Goal: Task Accomplishment & Management: Manage account settings

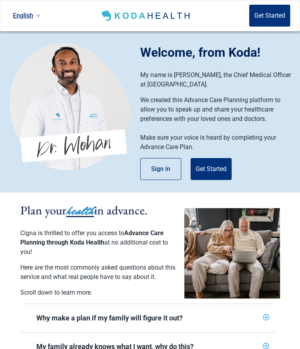
click at [161, 171] on button "Sign in" at bounding box center [160, 169] width 41 height 22
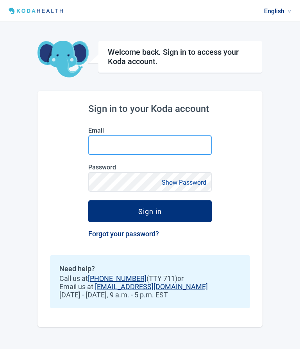
click at [149, 148] on input "Email" at bounding box center [150, 145] width 124 height 20
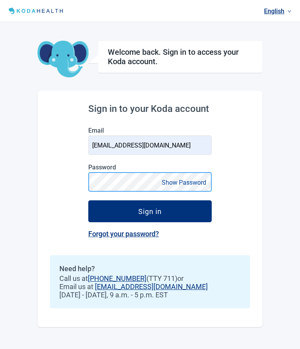
type input "[EMAIL_ADDRESS][DOMAIN_NAME]"
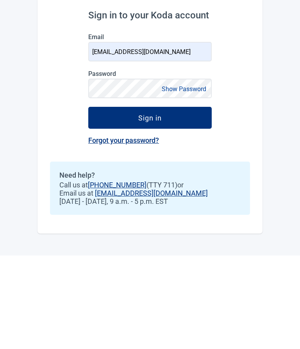
click at [159, 207] on div "Sign in" at bounding box center [149, 211] width 23 height 8
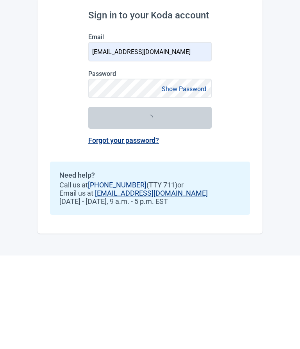
scroll to position [34, 0]
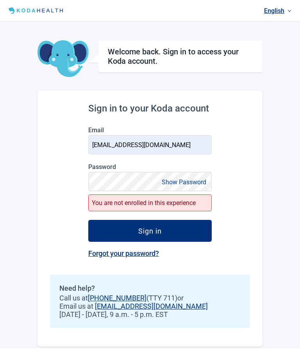
click at [179, 177] on button "Show Password" at bounding box center [184, 182] width 49 height 11
click at [156, 220] on button "Sign in" at bounding box center [150, 231] width 124 height 22
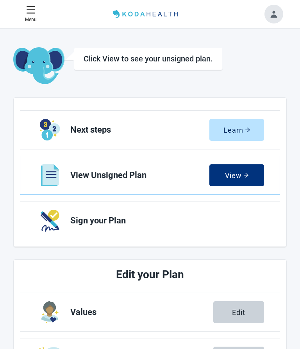
scroll to position [0, 0]
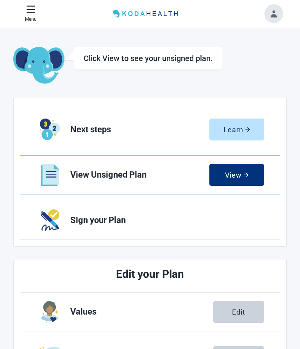
click at [236, 179] on button "View" at bounding box center [237, 175] width 55 height 22
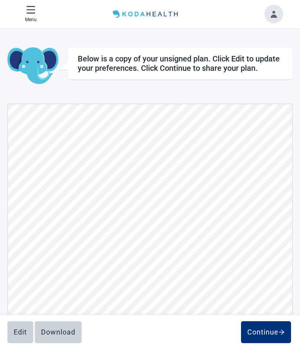
scroll to position [3236, 0]
click at [16, 330] on div "Edit" at bounding box center [20, 332] width 13 height 8
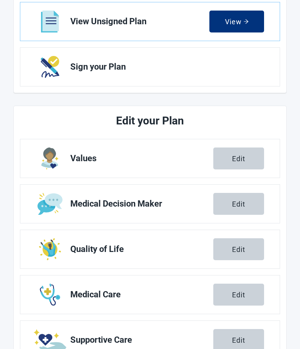
scroll to position [154, 0]
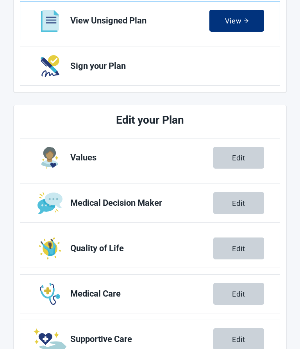
click at [240, 295] on div "Edit" at bounding box center [238, 294] width 13 height 8
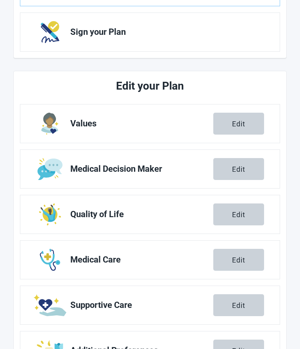
scroll to position [195, 0]
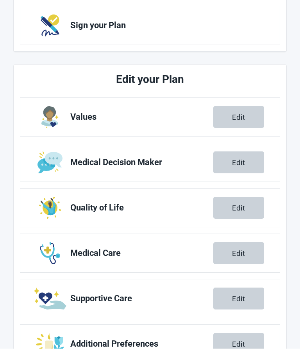
click at [231, 304] on button "Edit" at bounding box center [238, 299] width 51 height 22
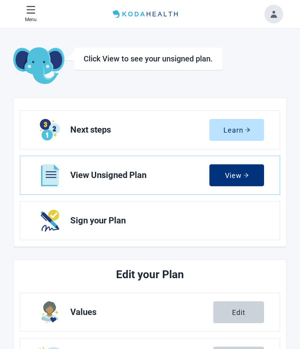
click at [235, 312] on div "Edit" at bounding box center [238, 312] width 13 height 8
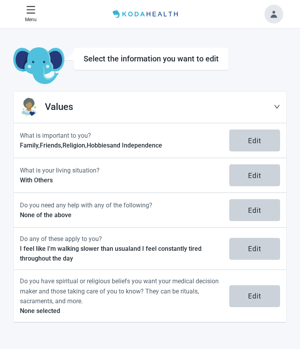
click at [274, 109] on icon "down" at bounding box center [277, 107] width 6 height 6
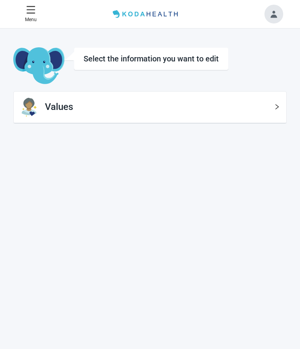
click at [280, 109] on icon "right" at bounding box center [277, 107] width 6 height 6
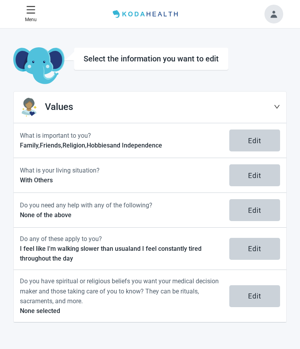
click at [278, 115] on div "Values" at bounding box center [150, 107] width 273 height 32
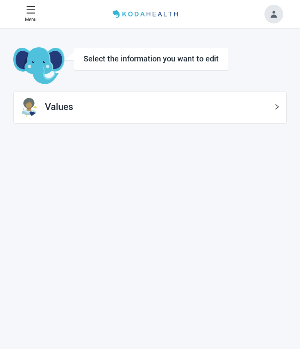
click at [31, 17] on p "Menu" at bounding box center [31, 19] width 12 height 7
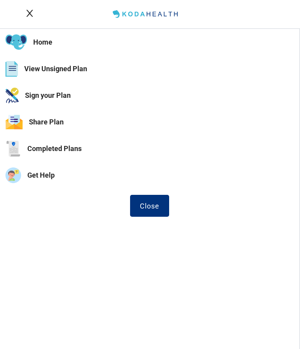
scroll to position [34, 0]
click at [144, 211] on button "Close" at bounding box center [149, 206] width 39 height 22
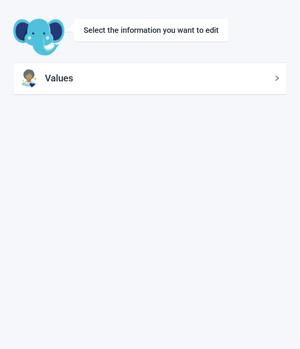
click at [276, 76] on icon "right" at bounding box center [278, 78] width 4 height 5
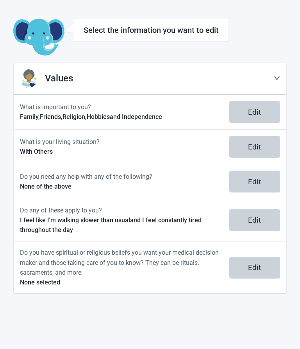
click at [284, 71] on div "Values" at bounding box center [150, 79] width 273 height 32
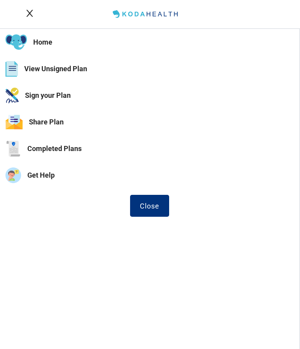
click at [145, 207] on div "Close" at bounding box center [150, 206] width 20 height 8
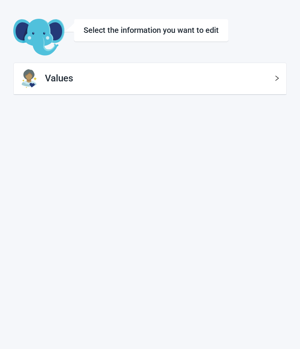
click at [195, 26] on div "Select the information you want to edit" at bounding box center [151, 29] width 135 height 9
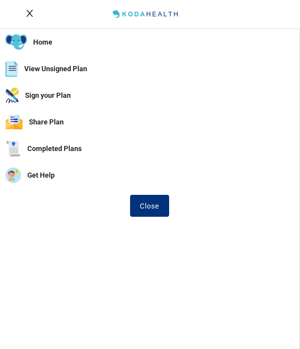
click at [58, 156] on button "Completed Plans" at bounding box center [149, 148] width 299 height 27
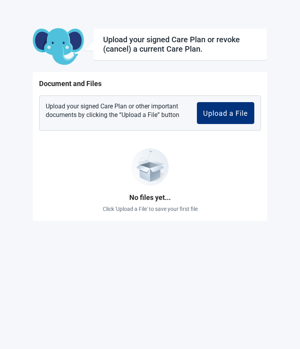
click at [63, 154] on div "No files yet... Click 'Upload a File' to save your first file" at bounding box center [150, 176] width 222 height 78
click at [219, 109] on div "Upload a File" at bounding box center [225, 113] width 45 height 8
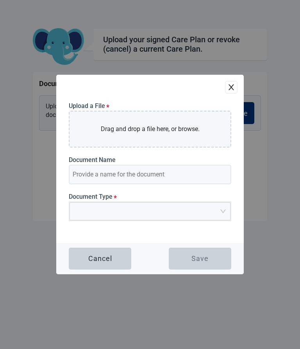
click at [234, 91] on icon "close" at bounding box center [232, 87] width 8 height 8
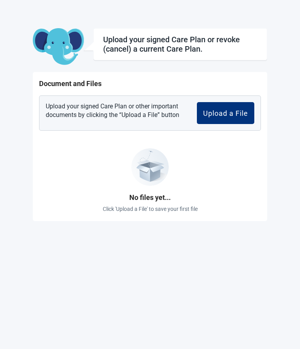
click at [98, 283] on div "Home View Unsigned Plan Sign your Plan Share Plan Completed Plans Get Help Uplo…" at bounding box center [150, 174] width 300 height 349
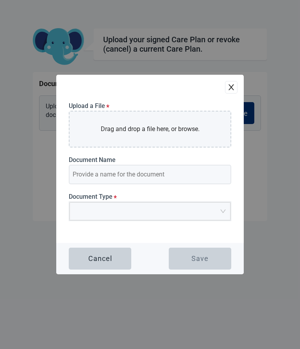
click at [234, 91] on icon "close" at bounding box center [232, 87] width 8 height 8
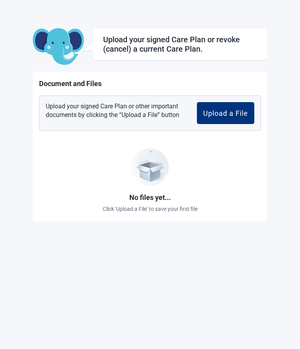
click at [92, 285] on div "Home View Unsigned Plan Sign your Plan Share Plan Completed Plans Get Help Uplo…" at bounding box center [150, 174] width 300 height 349
click at [219, 112] on button "Upload a File" at bounding box center [225, 113] width 57 height 22
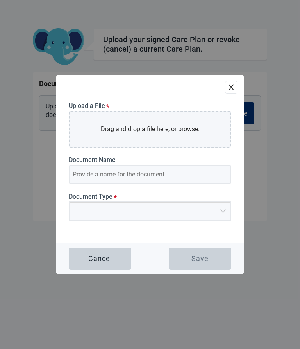
click at [101, 269] on button "Cancel" at bounding box center [100, 258] width 63 height 22
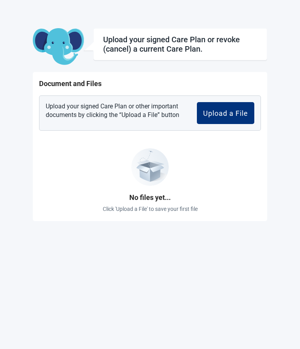
click at [100, 274] on div "Home View Unsigned Plan Sign your Plan Share Plan Completed Plans Get Help Uplo…" at bounding box center [150, 174] width 300 height 349
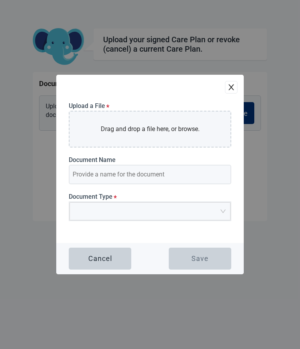
click at [102, 262] on div "Cancel" at bounding box center [100, 259] width 24 height 8
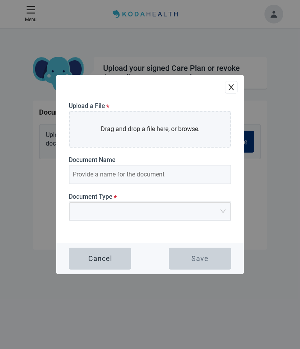
scroll to position [34, 0]
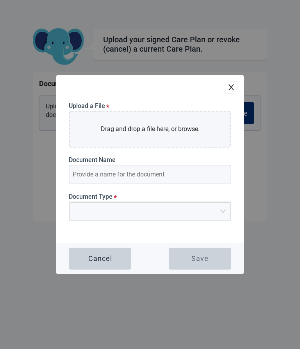
click at [97, 269] on button "Cancel" at bounding box center [100, 258] width 63 height 22
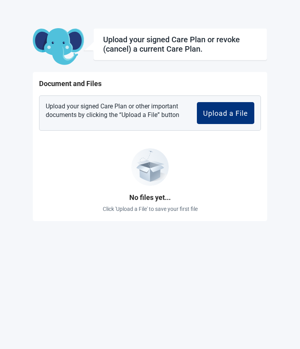
click at [232, 109] on div "Upload a File" at bounding box center [225, 113] width 45 height 8
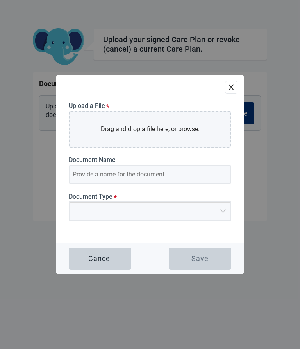
click at [90, 262] on div "Cancel" at bounding box center [100, 259] width 24 height 8
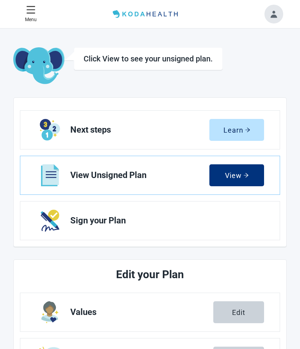
click at [238, 179] on div "View" at bounding box center [237, 175] width 24 height 8
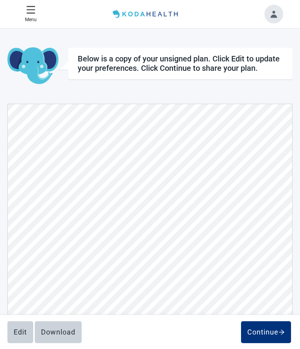
click at [267, 338] on button "Continue" at bounding box center [266, 332] width 50 height 22
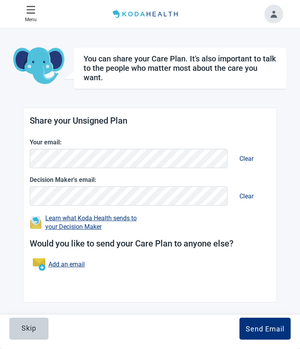
click at [28, 327] on div "Skip" at bounding box center [29, 328] width 15 height 8
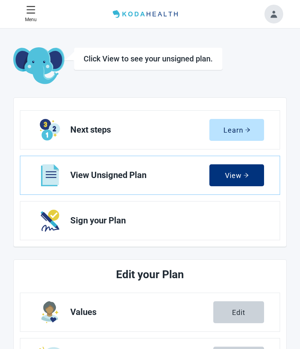
click at [235, 177] on div "View" at bounding box center [237, 175] width 24 height 8
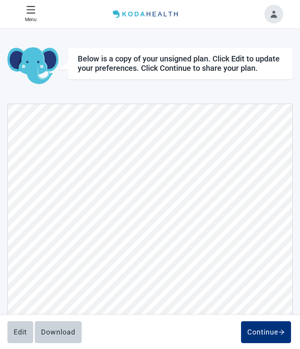
scroll to position [1301, 0]
click at [59, 328] on div "Download" at bounding box center [58, 332] width 34 height 8
click at [61, 330] on div "Edit Continue" at bounding box center [149, 332] width 285 height 22
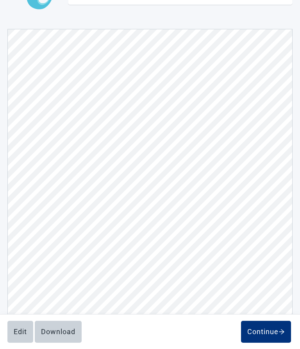
click at [265, 331] on div "Continue" at bounding box center [266, 332] width 38 height 8
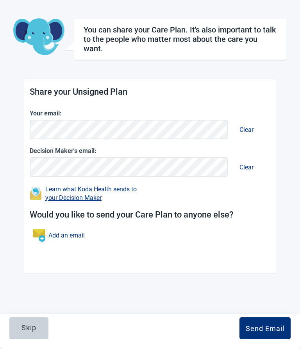
scroll to position [63, 0]
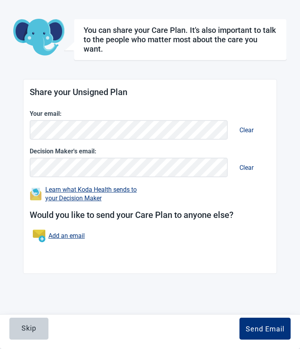
click at [25, 331] on div "Skip" at bounding box center [29, 328] width 15 height 8
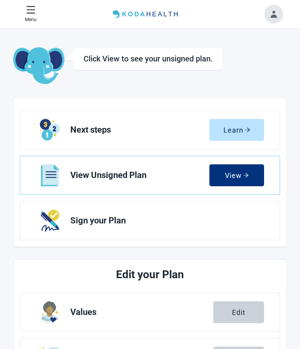
click at [118, 224] on span "Sign your Plan" at bounding box center [164, 220] width 188 height 9
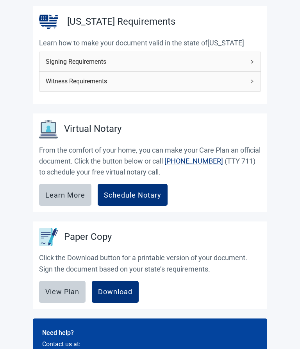
scroll to position [111, 0]
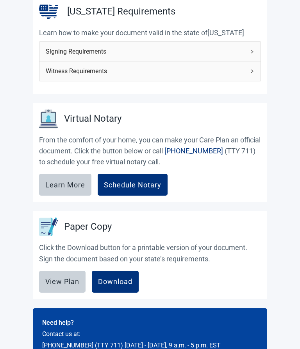
click at [113, 282] on div "Download" at bounding box center [115, 282] width 34 height 8
click at [58, 279] on div "View Plan" at bounding box center [62, 282] width 34 height 8
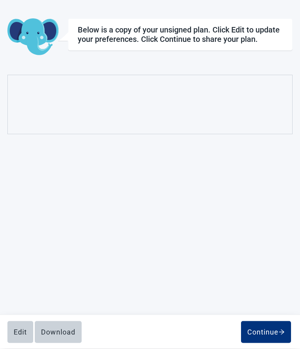
scroll to position [29, 0]
click at [264, 335] on div "Continue" at bounding box center [266, 332] width 38 height 8
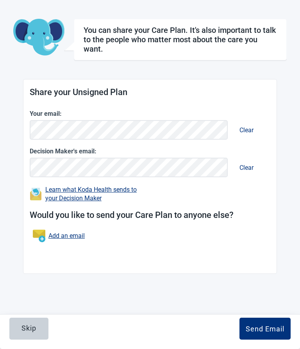
click at [259, 331] on div "Send Email" at bounding box center [265, 328] width 39 height 8
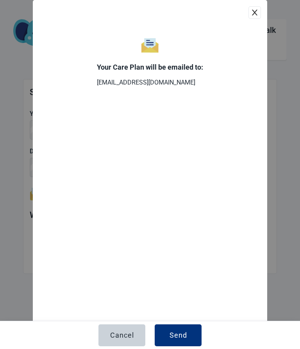
click at [176, 333] on div "Send" at bounding box center [179, 335] width 18 height 8
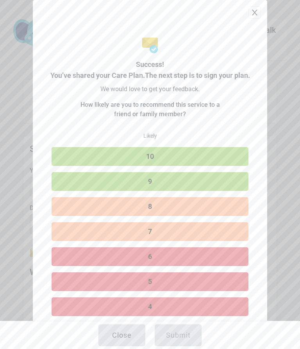
click at [177, 155] on button "10" at bounding box center [150, 156] width 197 height 19
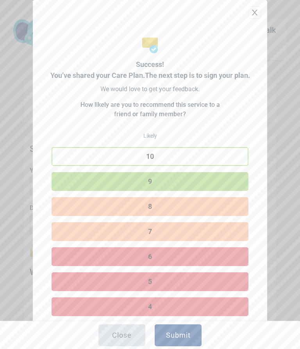
click at [173, 334] on div "Submit" at bounding box center [178, 335] width 25 height 8
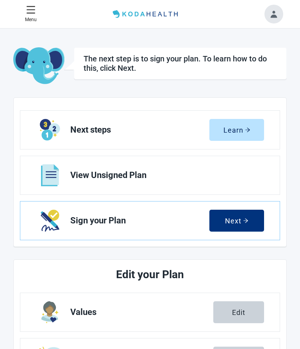
click at [111, 177] on span "View Unsigned Plan" at bounding box center [164, 174] width 188 height 9
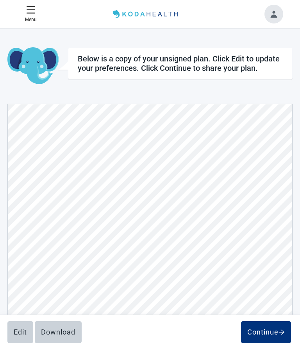
click at [57, 329] on div "Download" at bounding box center [58, 332] width 34 height 8
